Goal: Task Accomplishment & Management: Manage account settings

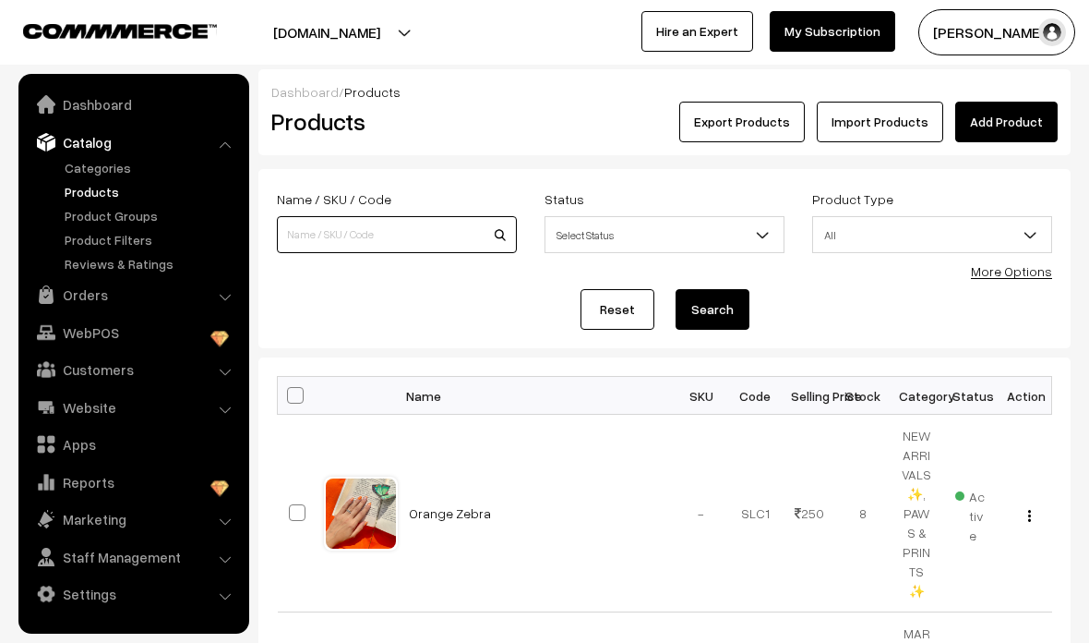
click at [321, 237] on input at bounding box center [397, 234] width 240 height 37
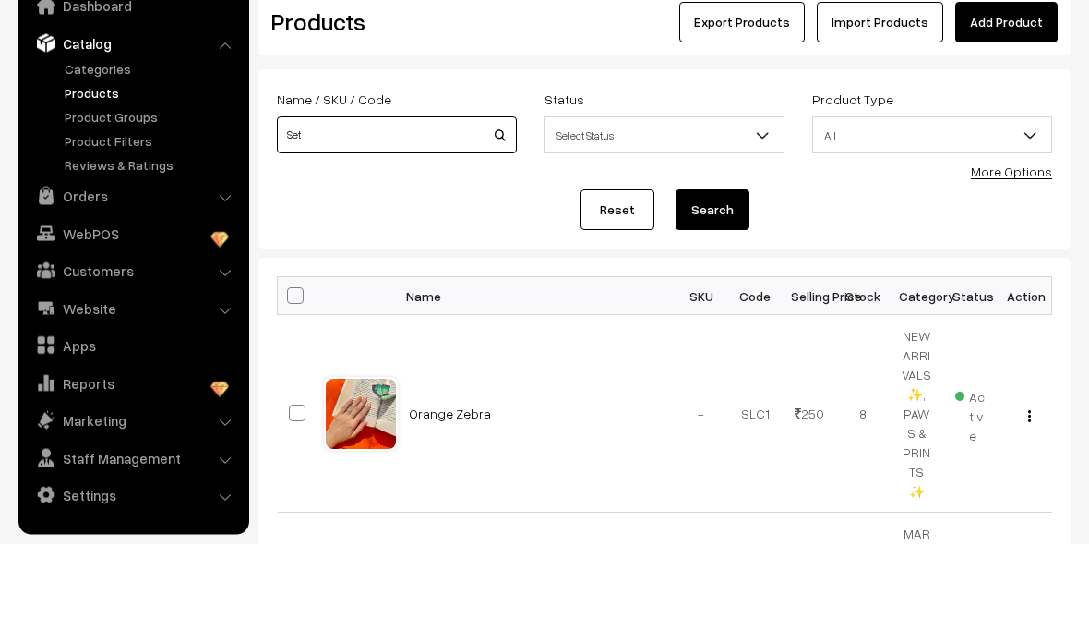
type input "Set"
click at [731, 289] on button "Search" at bounding box center [713, 309] width 74 height 41
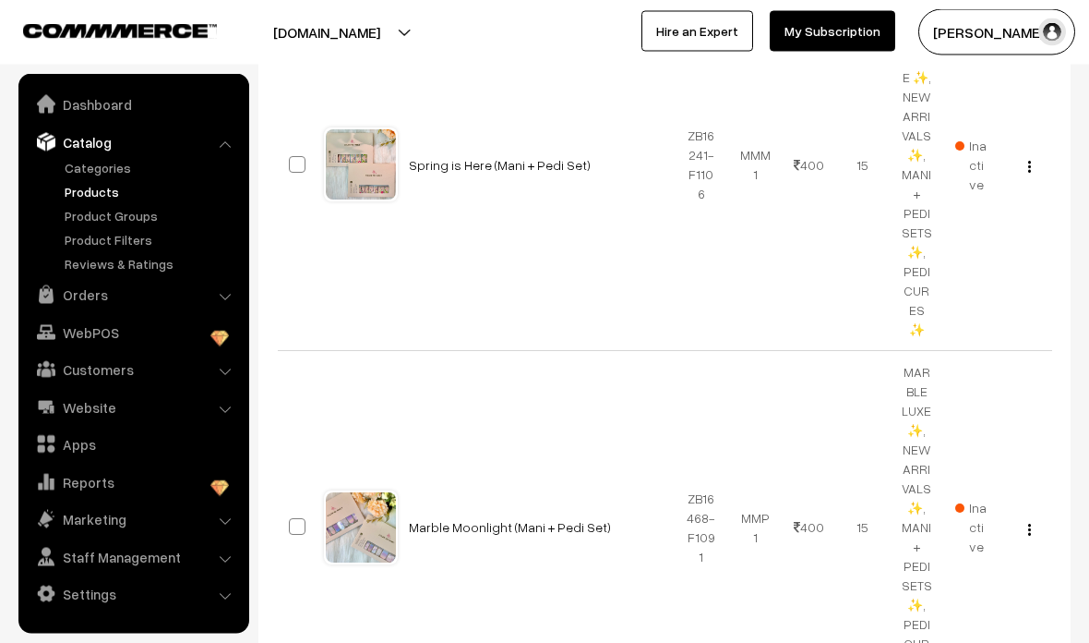
scroll to position [430, 0]
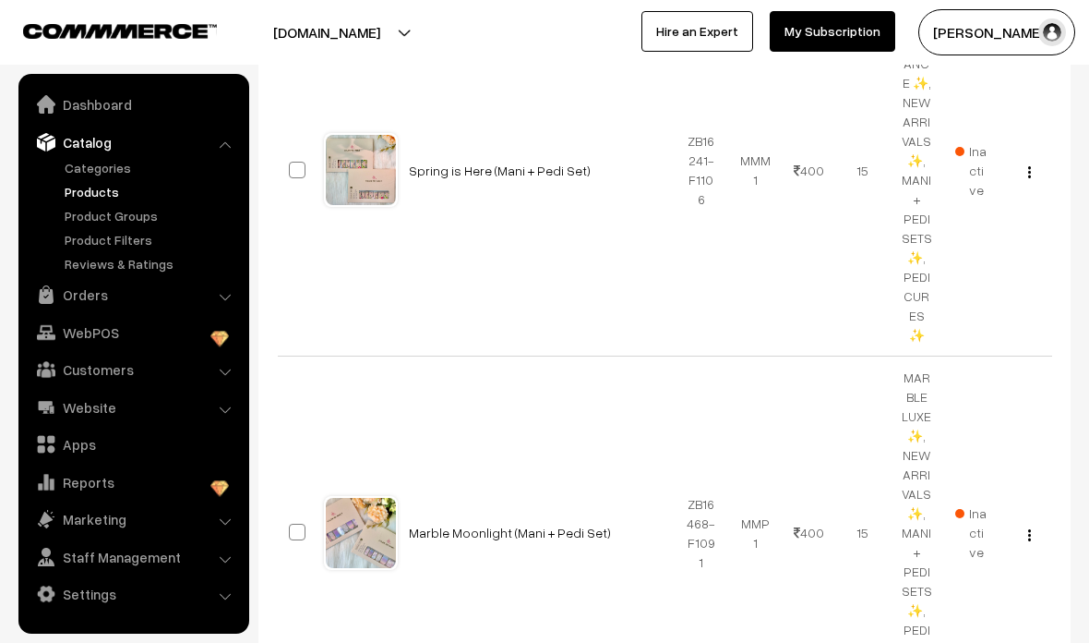
click at [430, 168] on link "Spring is Here (Mani + Pedi Set)" at bounding box center [500, 170] width 182 height 16
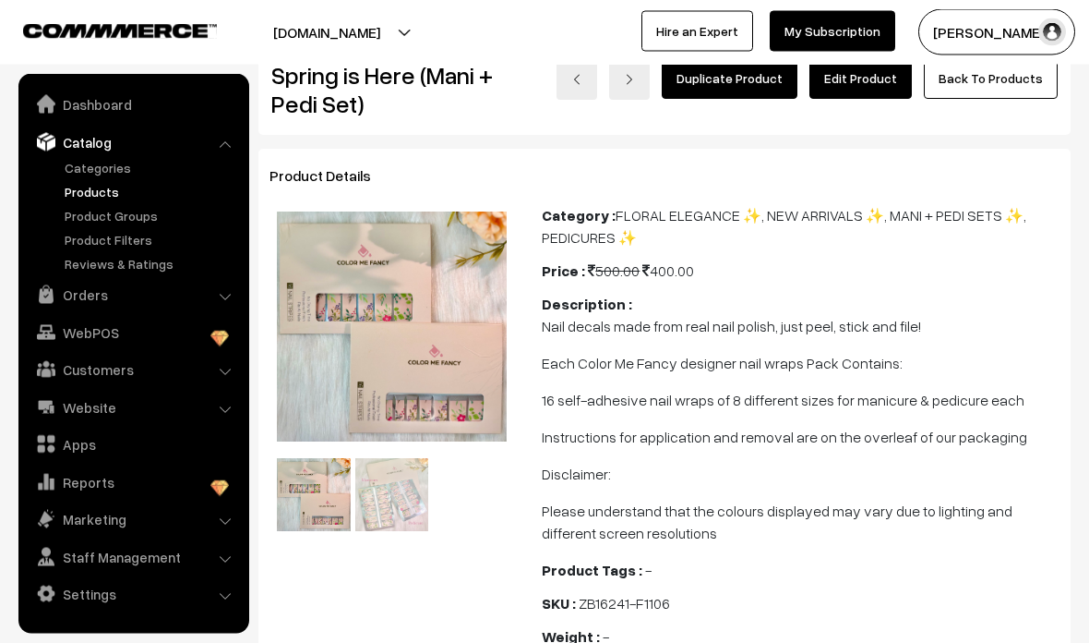
scroll to position [43, 0]
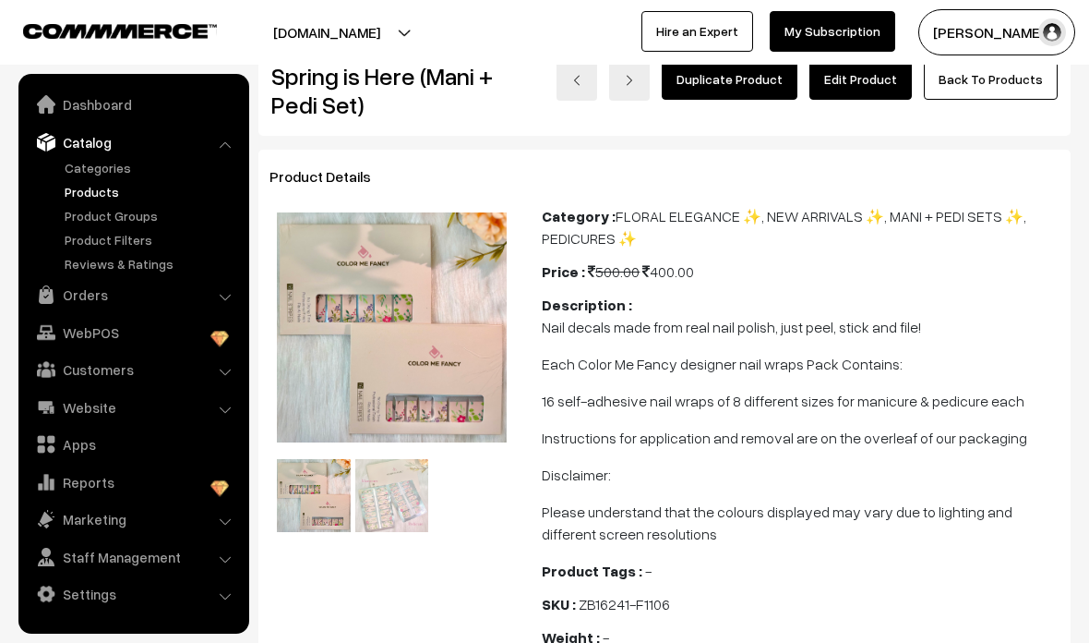
click at [877, 85] on link "Edit Product" at bounding box center [861, 79] width 102 height 41
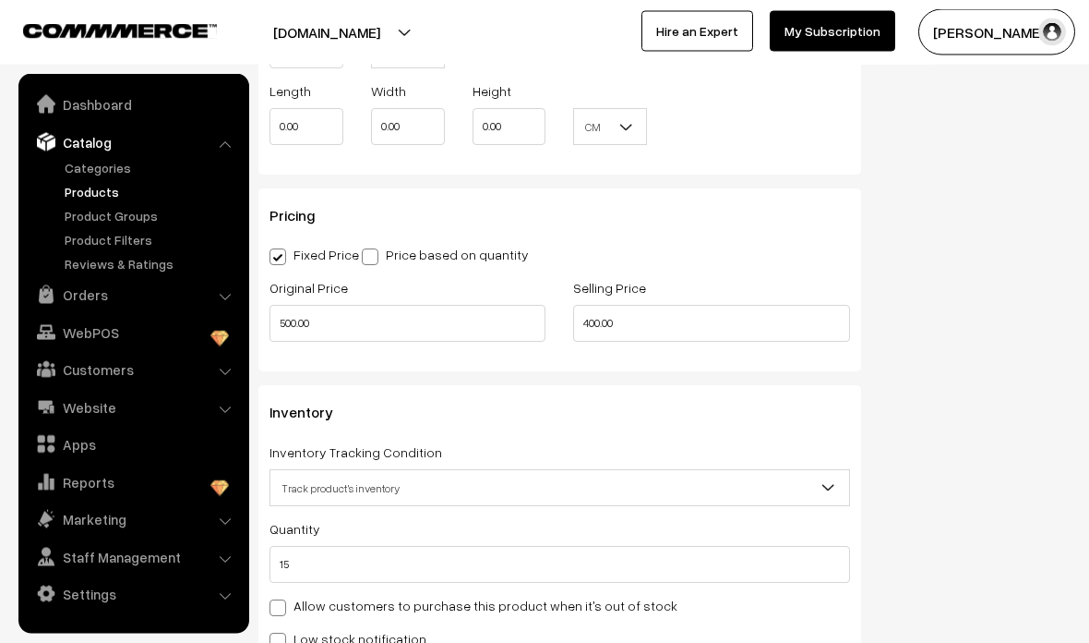
scroll to position [1421, 0]
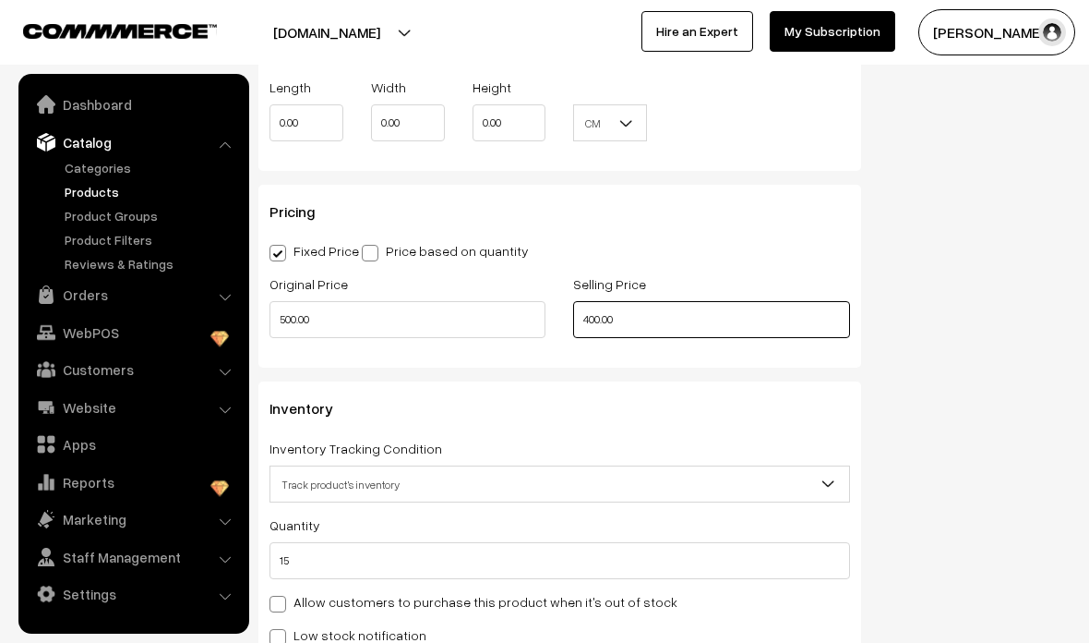
click at [708, 329] on input "400.00" at bounding box center [711, 319] width 276 height 37
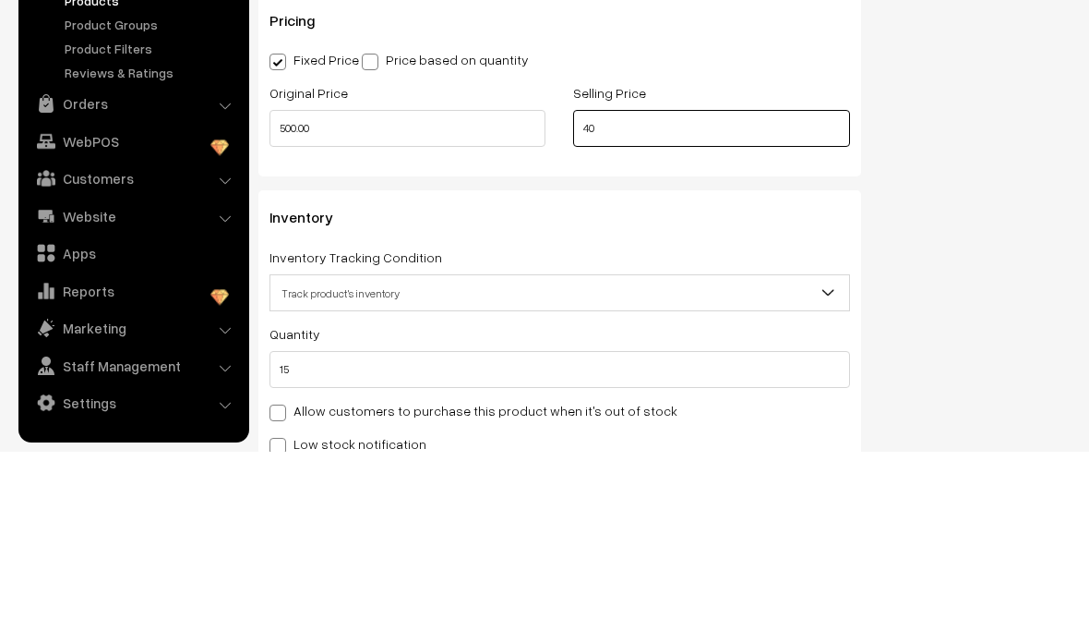
type input "4"
type input "399.00"
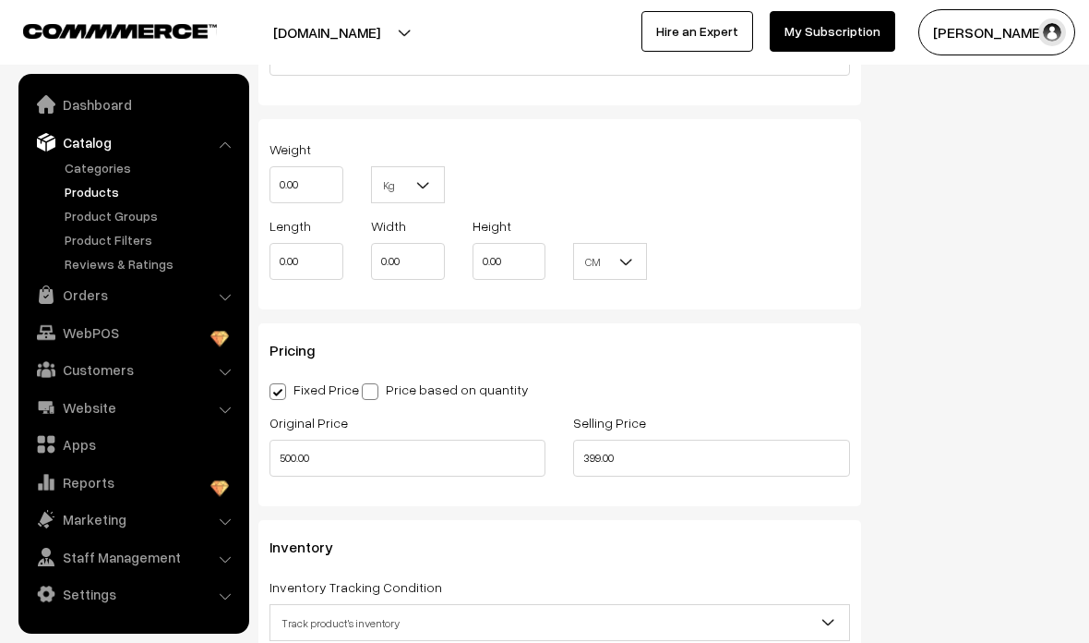
scroll to position [1271, 0]
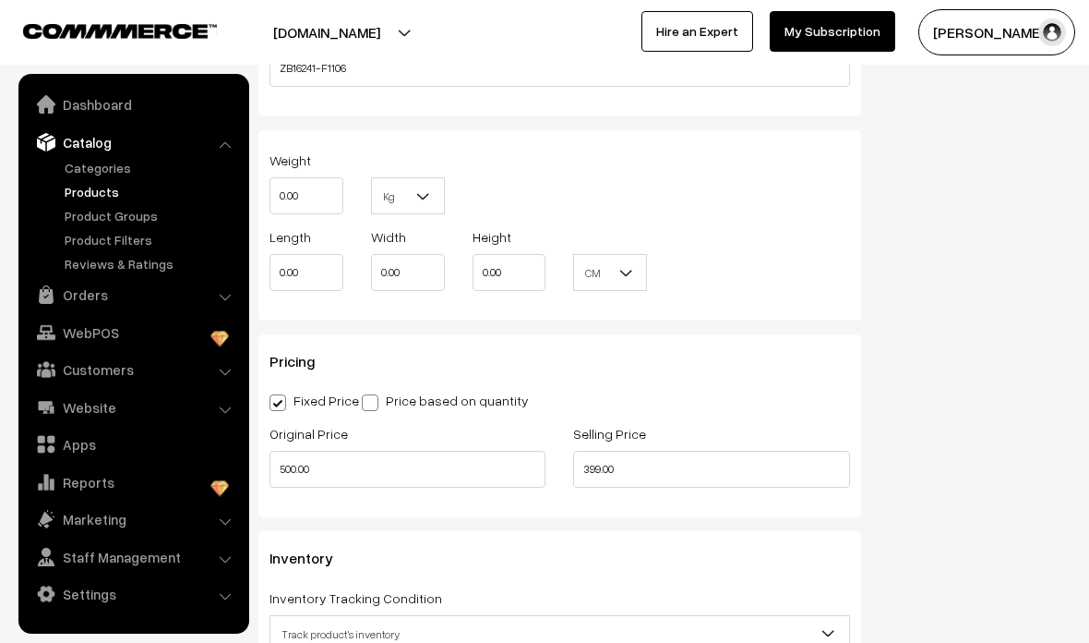
click at [379, 407] on span at bounding box center [370, 402] width 17 height 17
click at [374, 405] on input "Price based on quantity" at bounding box center [368, 399] width 12 height 12
radio input "true"
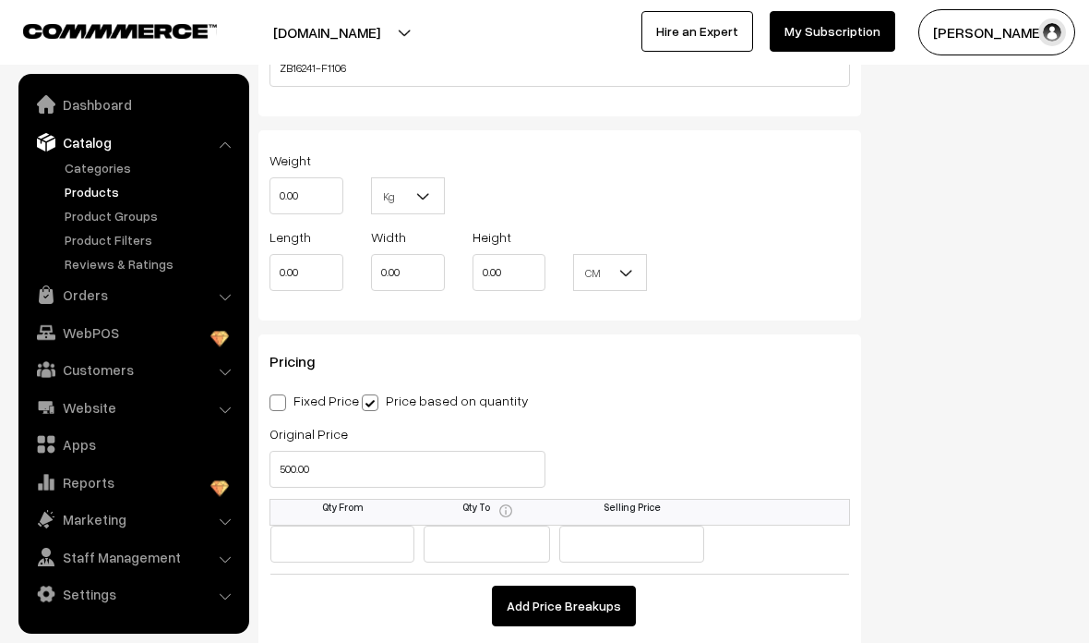
click at [273, 411] on span at bounding box center [278, 402] width 17 height 17
click at [273, 405] on input "Fixed Price" at bounding box center [276, 399] width 12 height 12
radio input "true"
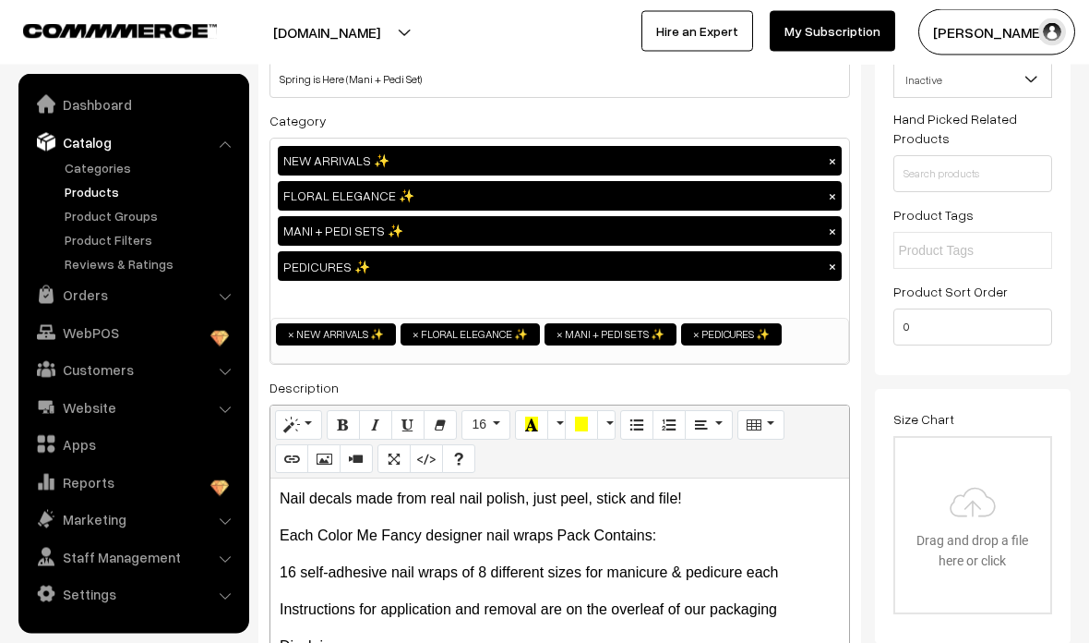
scroll to position [0, 0]
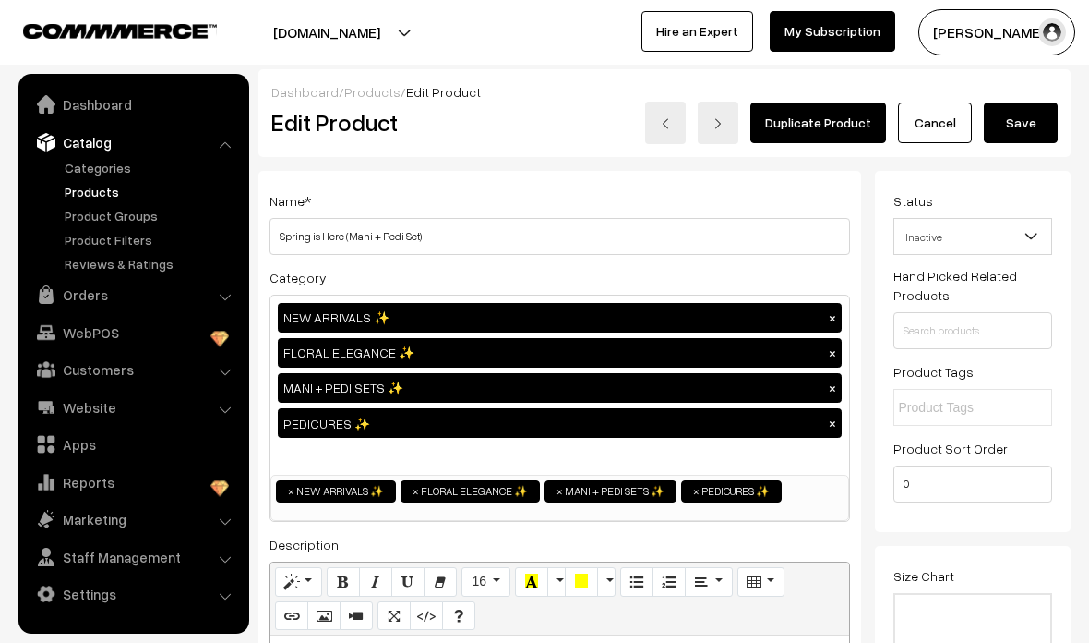
click at [1037, 124] on button "Save" at bounding box center [1021, 122] width 74 height 41
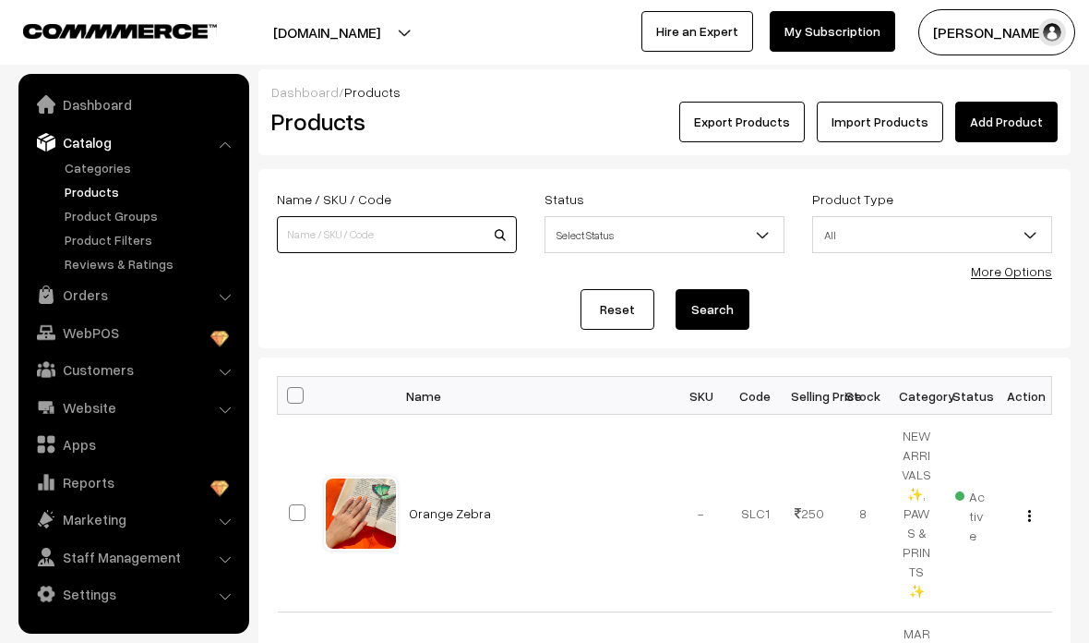
click at [344, 231] on input at bounding box center [397, 234] width 240 height 37
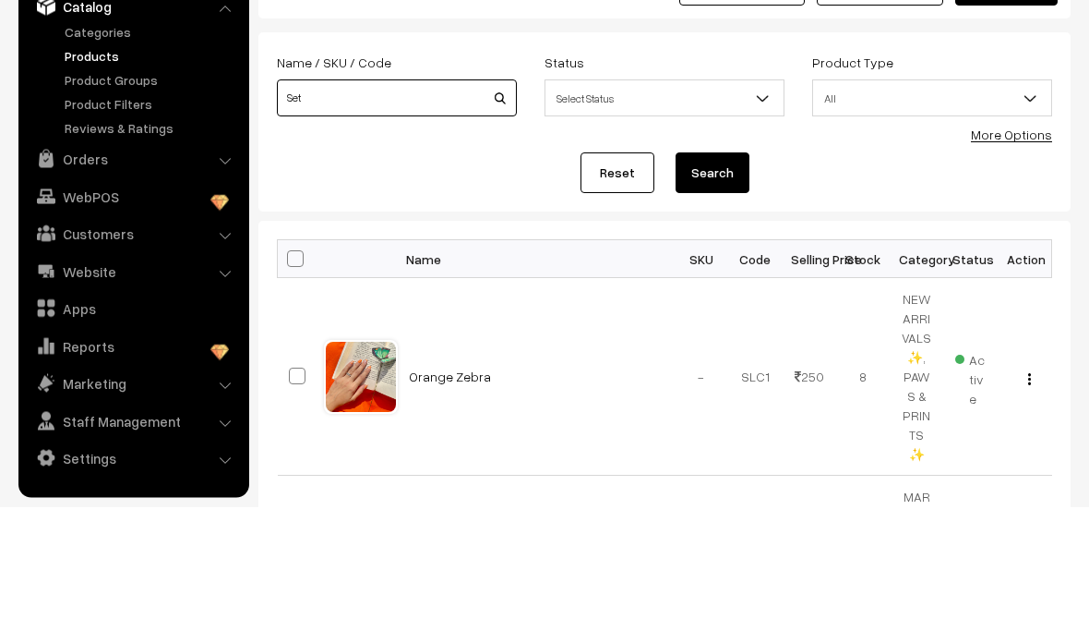
type input "Set"
click at [739, 289] on button "Search" at bounding box center [713, 309] width 74 height 41
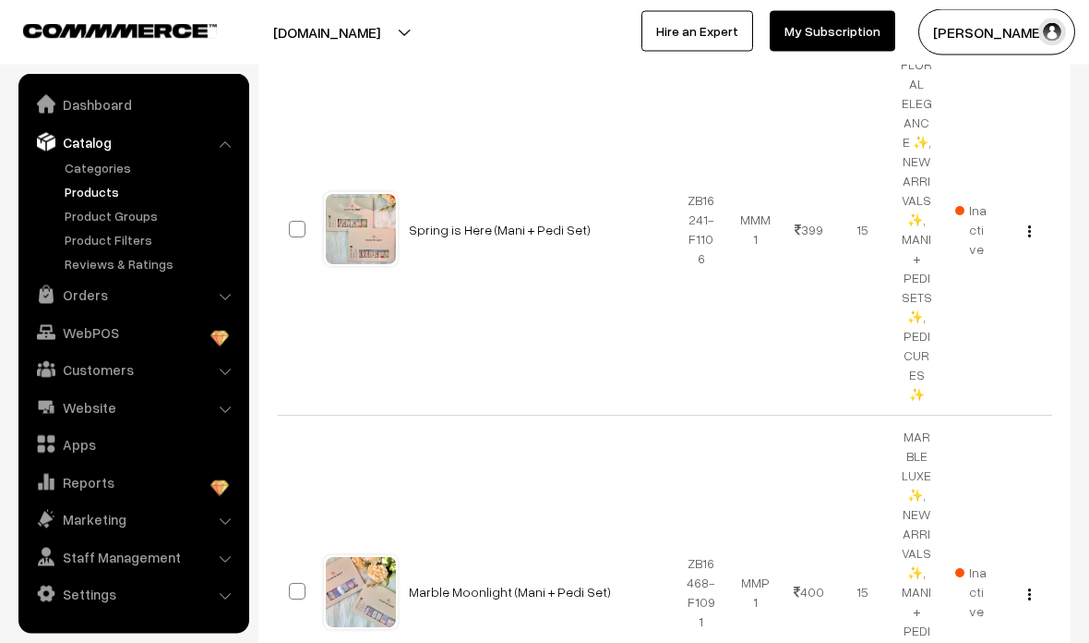
scroll to position [374, 0]
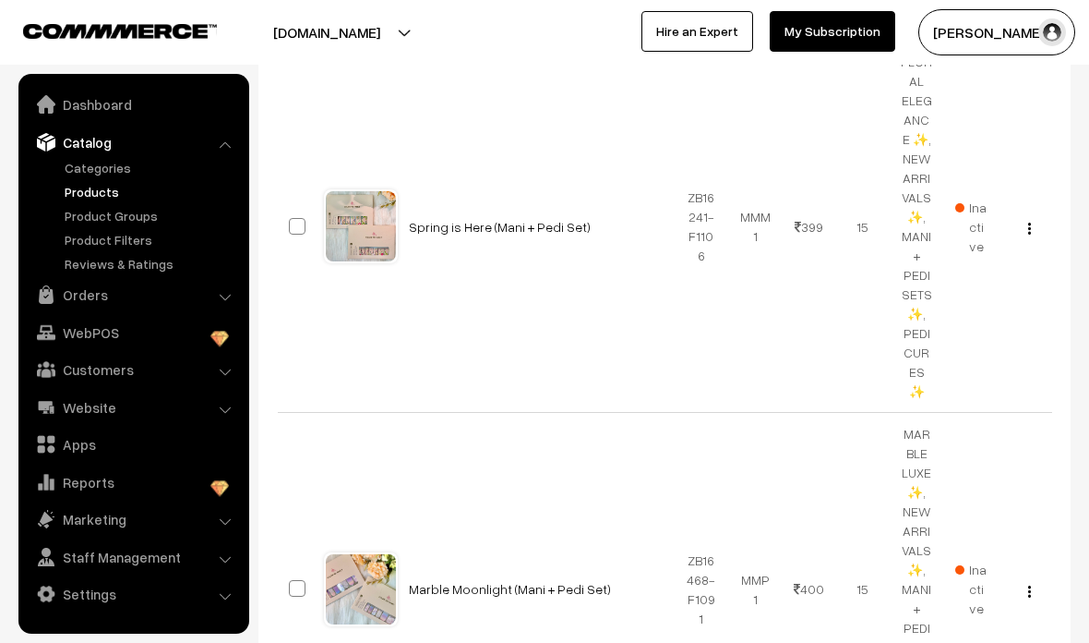
click at [451, 581] on link "Marble Moonlight (Mani + Pedi Set)" at bounding box center [510, 589] width 202 height 16
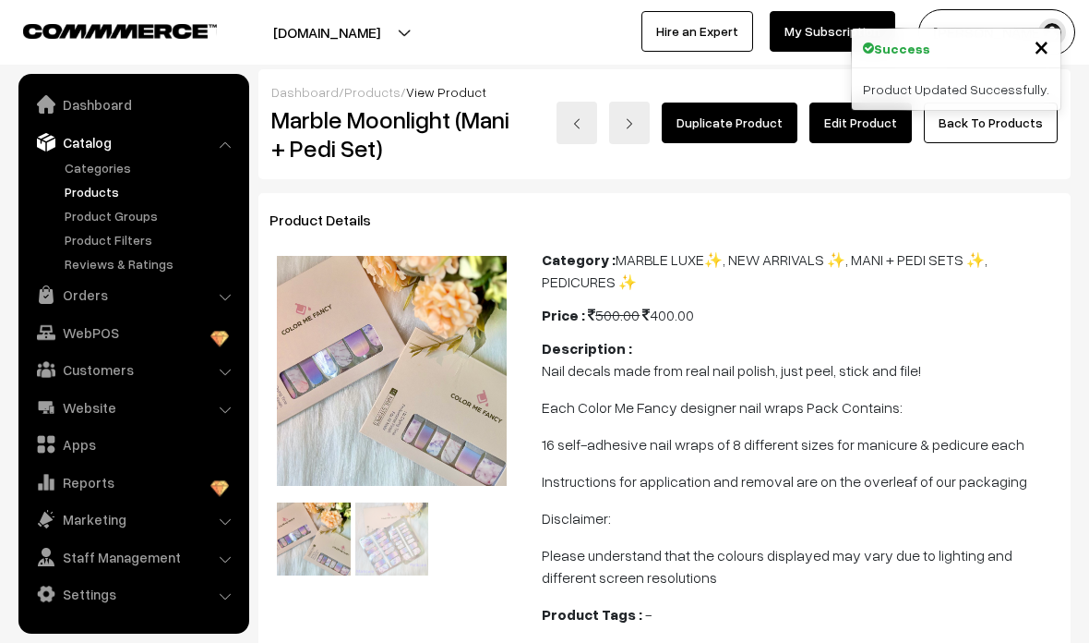
click at [848, 141] on link "Edit Product" at bounding box center [861, 122] width 102 height 41
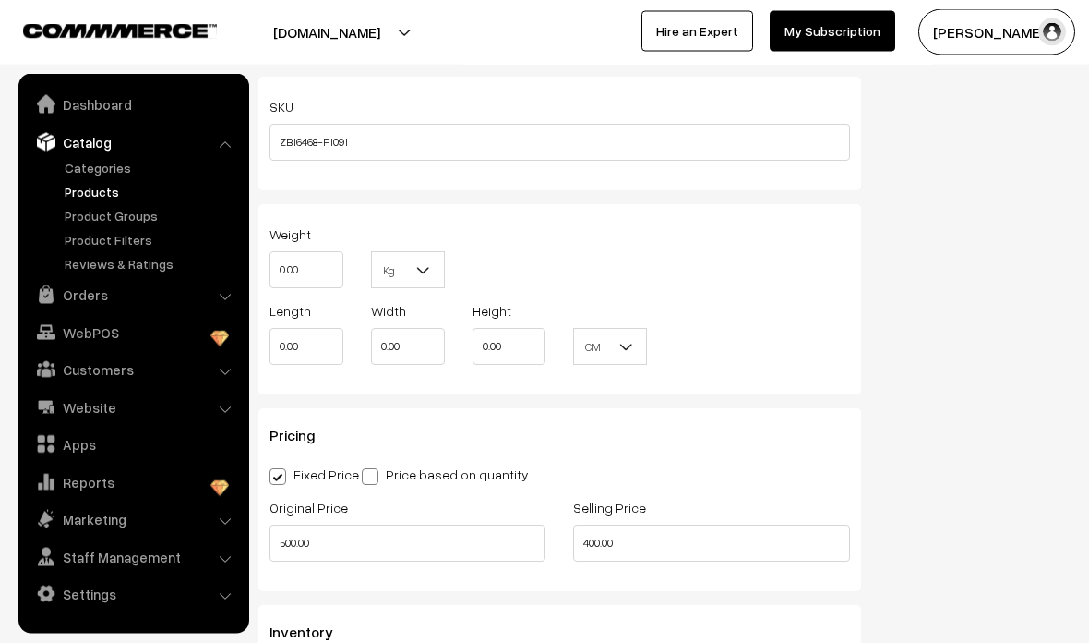
scroll to position [1197, 0]
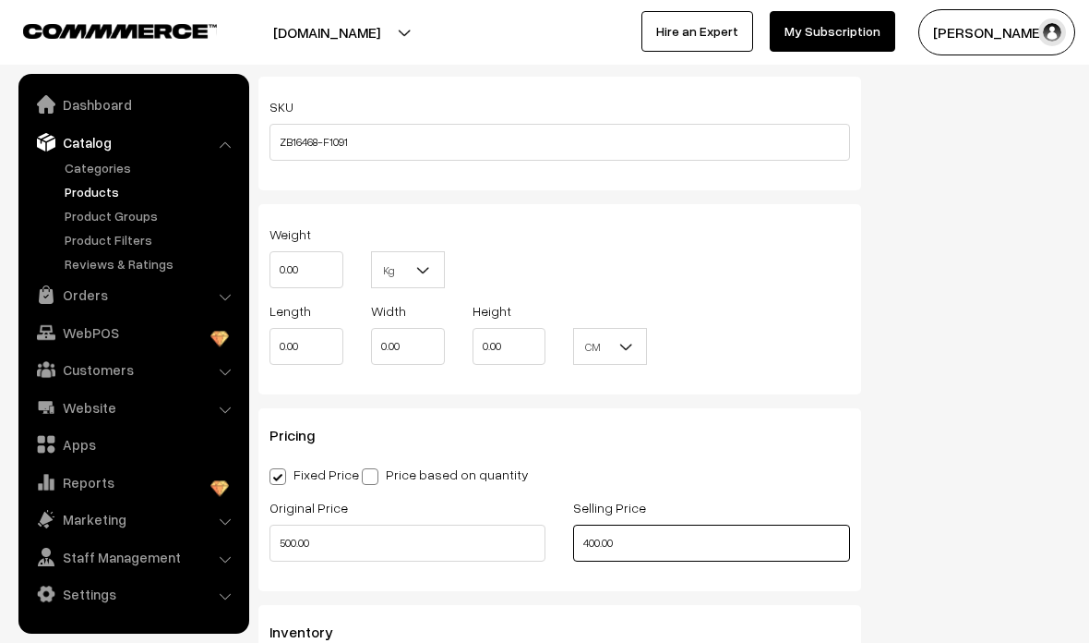
click at [840, 544] on input "400.00" at bounding box center [711, 542] width 276 height 37
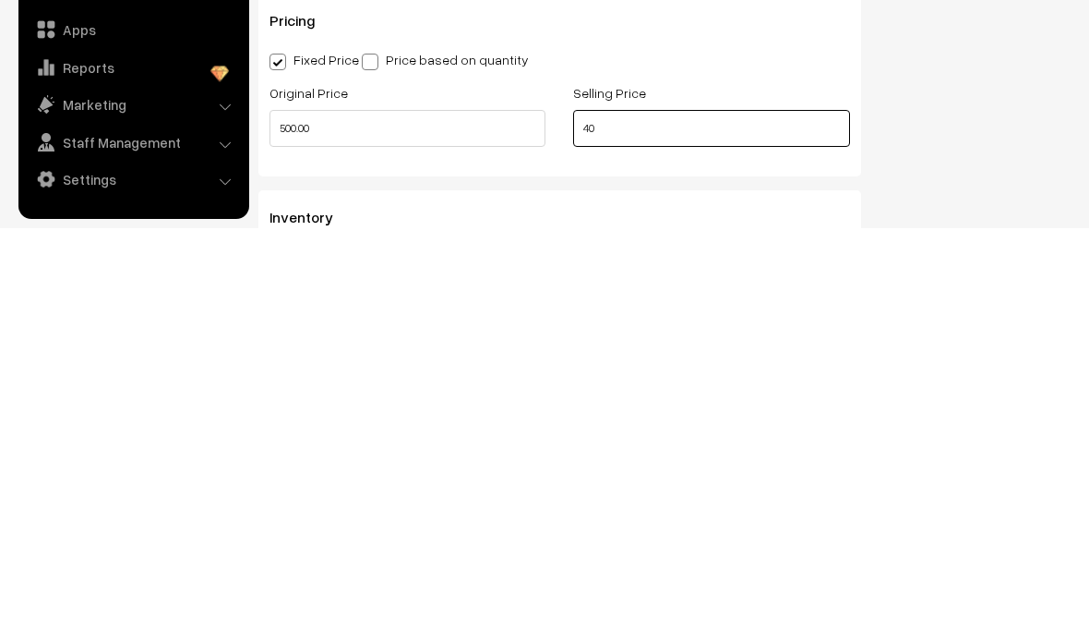
type input "4"
click at [1059, 219] on div "Status Active Inactive Inactive Publish Date Product Type -- Select -- -- Selec…" at bounding box center [980, 101] width 210 height 2256
type input "399.00"
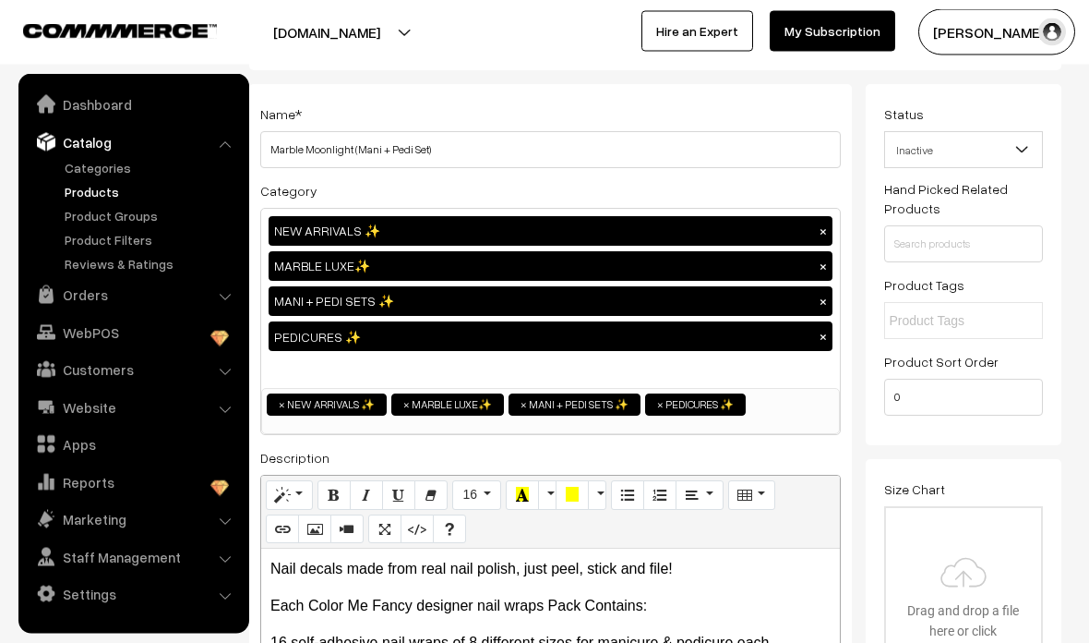
scroll to position [0, 0]
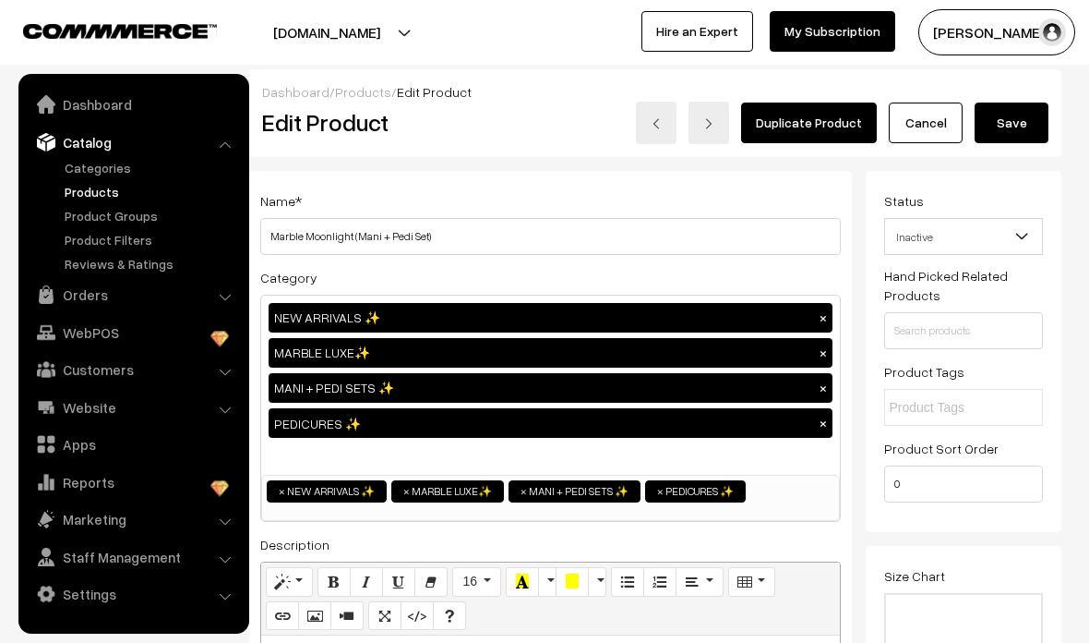
click at [1018, 118] on button "Save" at bounding box center [1012, 122] width 74 height 41
